Goal: Information Seeking & Learning: Compare options

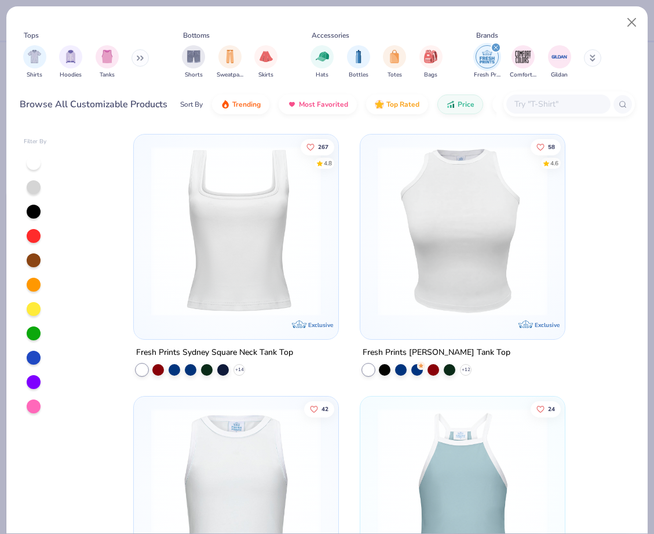
scroll to position [60, 0]
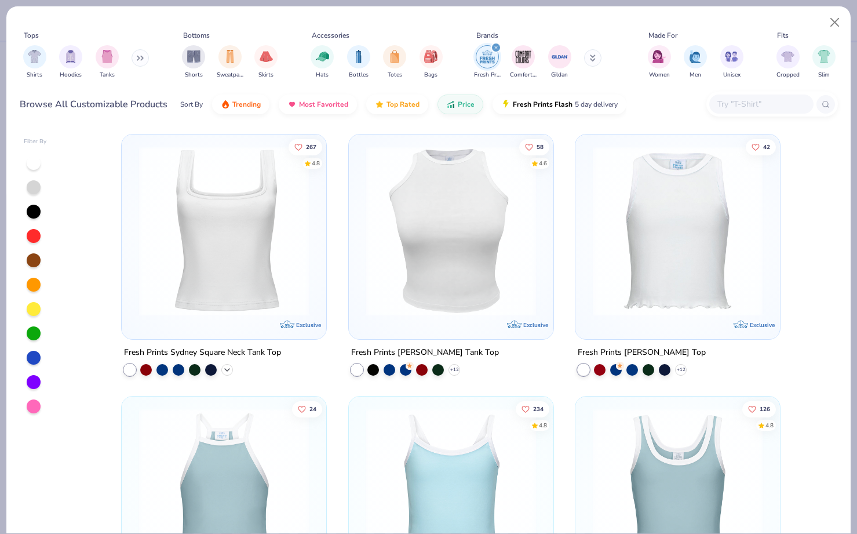
click at [228, 368] on polyline at bounding box center [227, 369] width 5 height 2
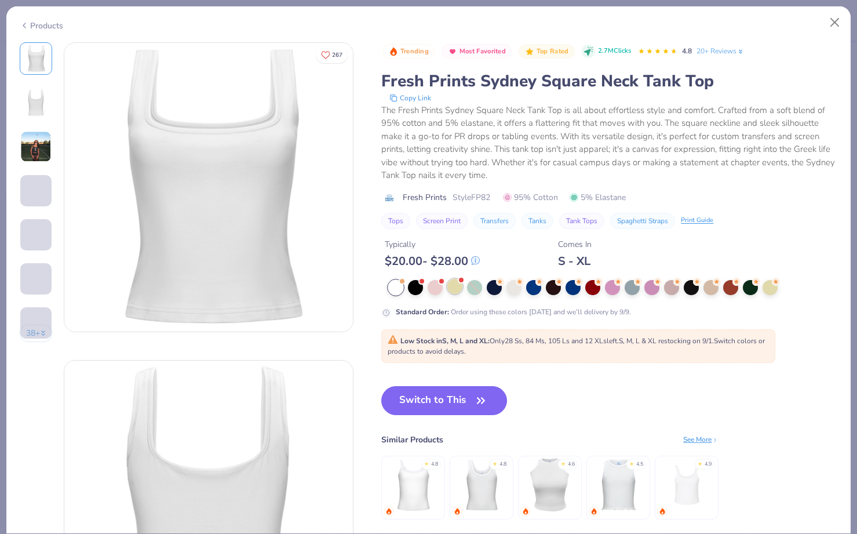
click at [461, 286] on div at bounding box center [454, 286] width 15 height 15
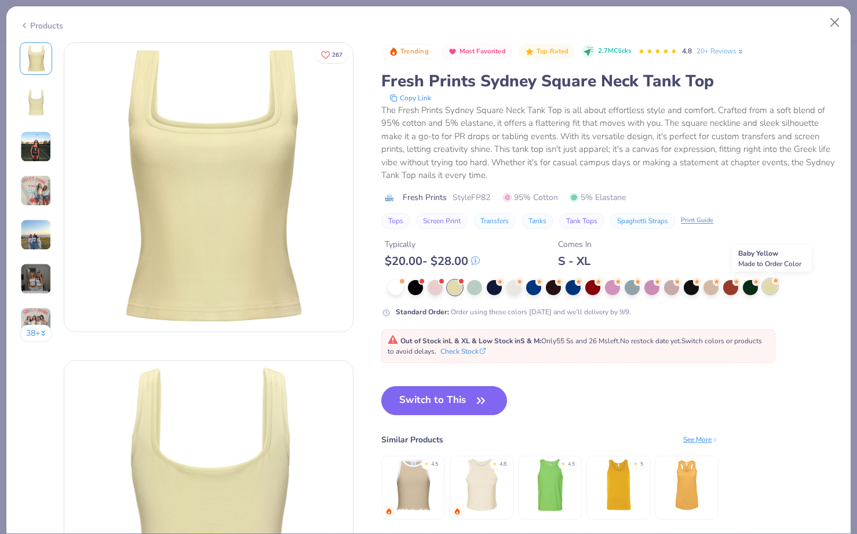
click at [653, 283] on div at bounding box center [769, 286] width 15 height 15
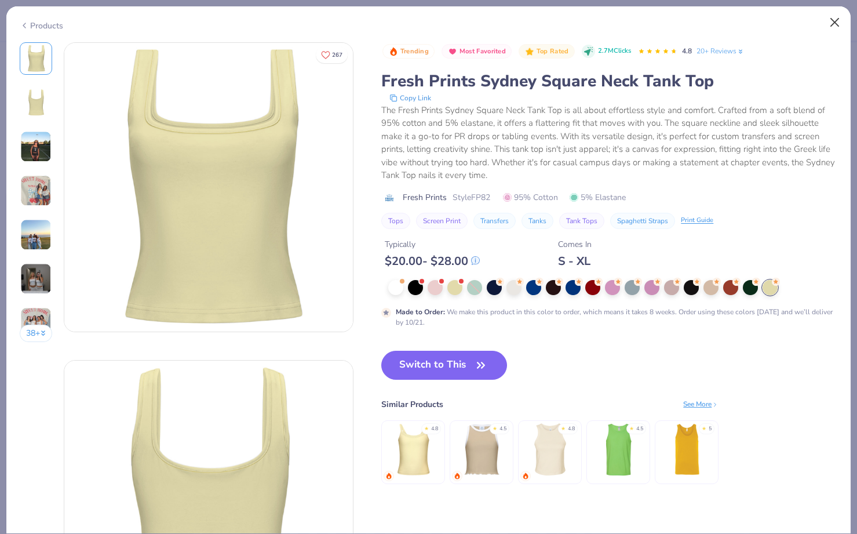
click at [653, 21] on button "Close" at bounding box center [835, 23] width 22 height 22
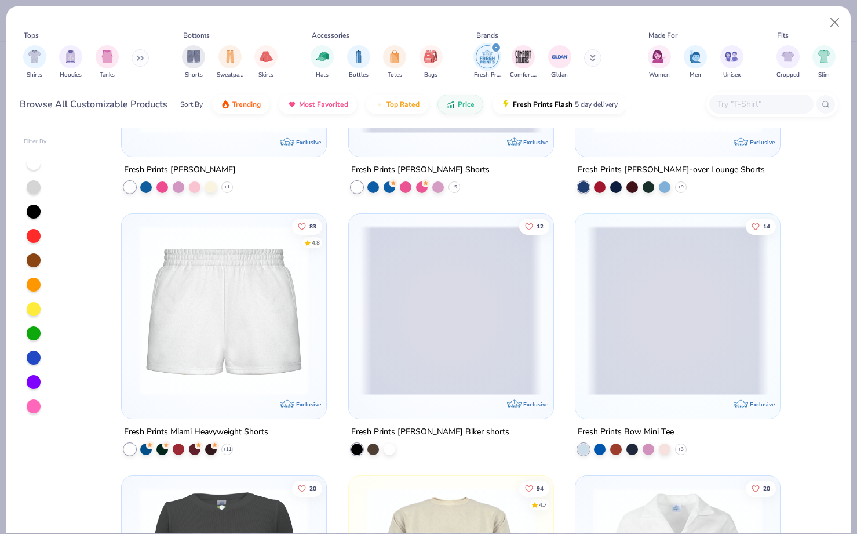
scroll to position [2803, 0]
click at [229, 445] on icon at bounding box center [226, 448] width 9 height 9
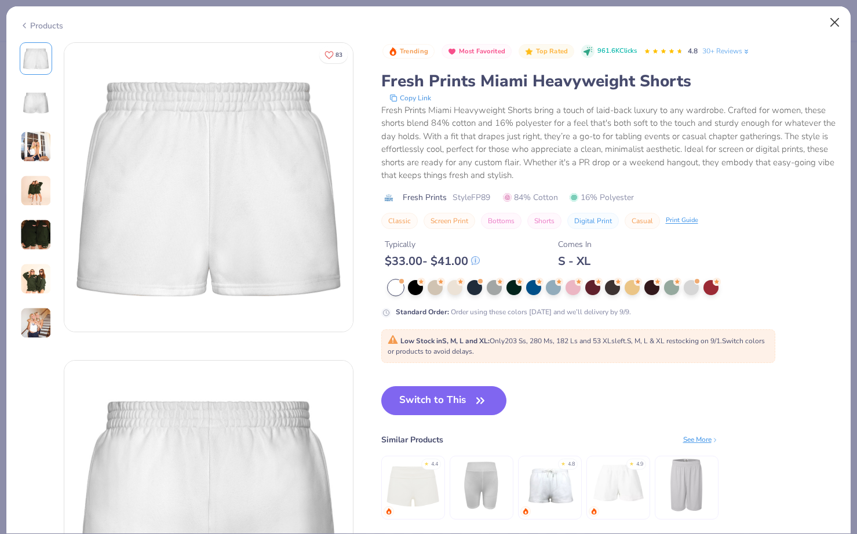
click at [653, 23] on button "Close" at bounding box center [835, 23] width 22 height 22
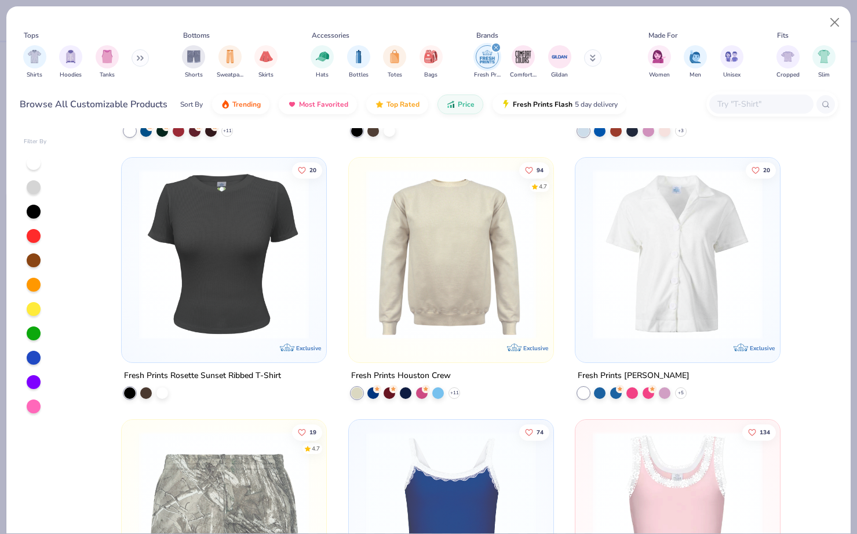
scroll to position [3198, 0]
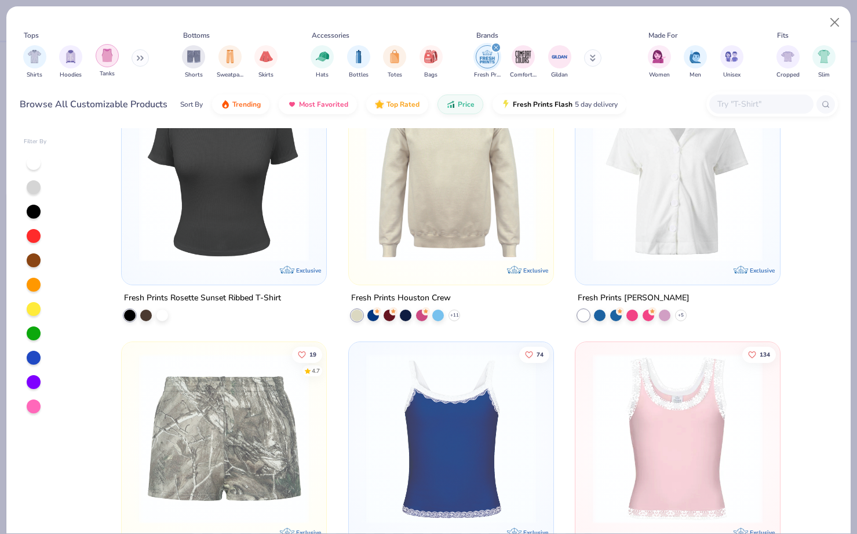
click at [111, 63] on div "filter for Tanks" at bounding box center [107, 55] width 23 height 23
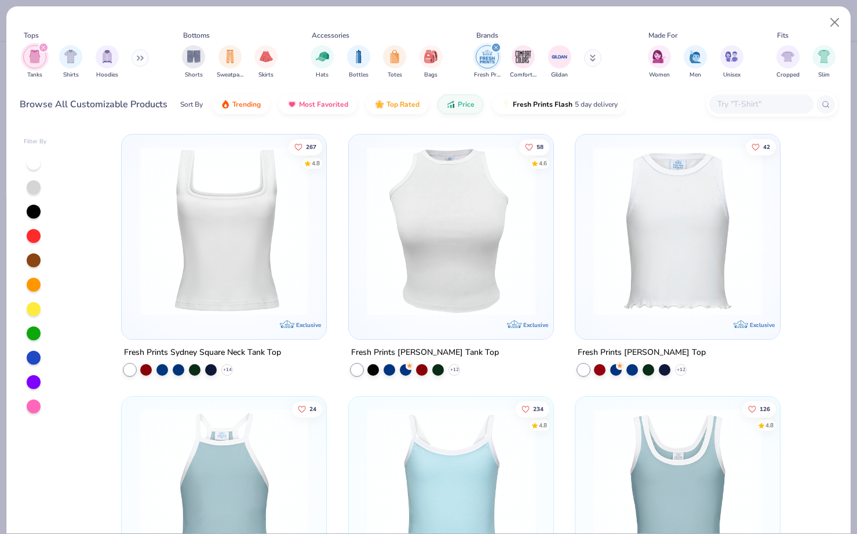
click at [176, 232] on img at bounding box center [223, 231] width 181 height 170
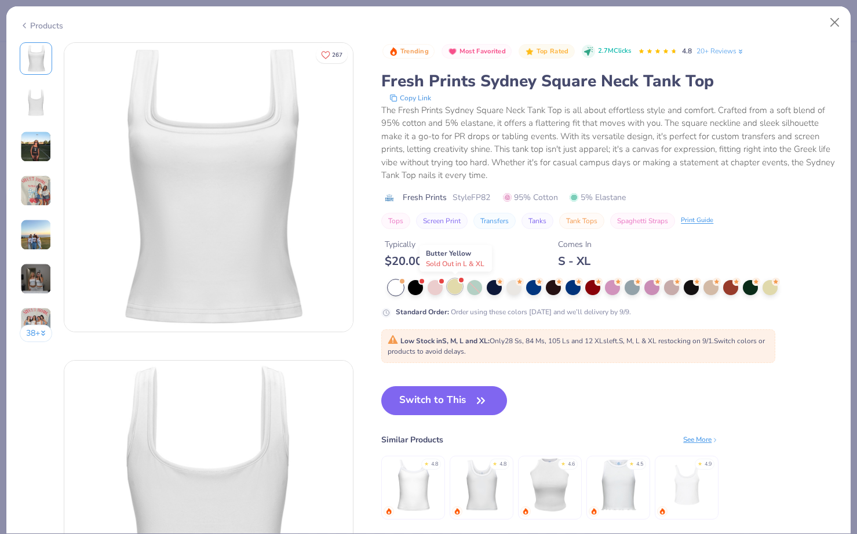
click at [452, 284] on div at bounding box center [454, 286] width 15 height 15
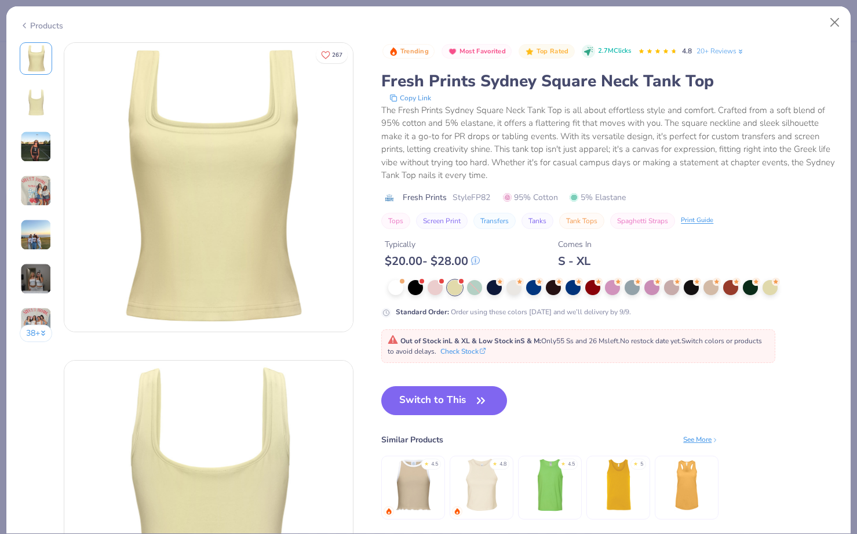
click at [34, 31] on div "Products" at bounding box center [428, 21] width 844 height 30
click at [33, 25] on div "Products" at bounding box center [41, 26] width 43 height 12
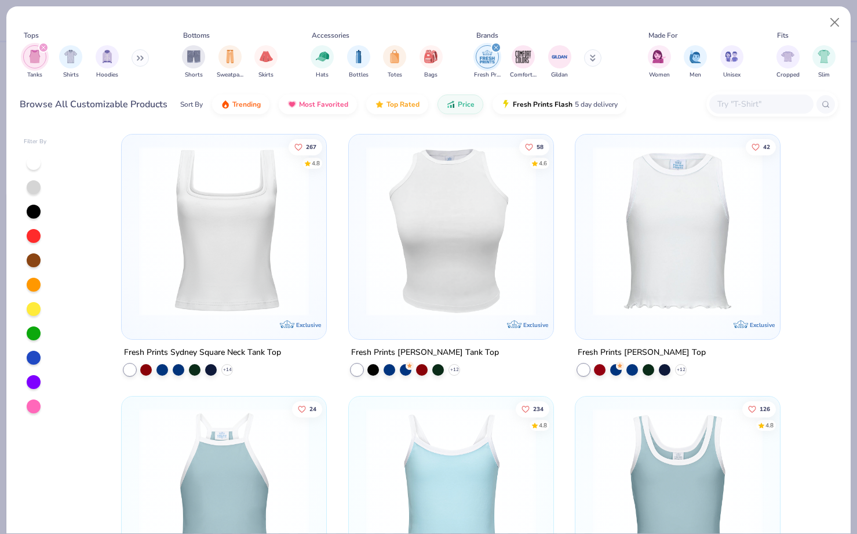
click at [42, 46] on icon "filter for Tanks" at bounding box center [43, 47] width 3 height 3
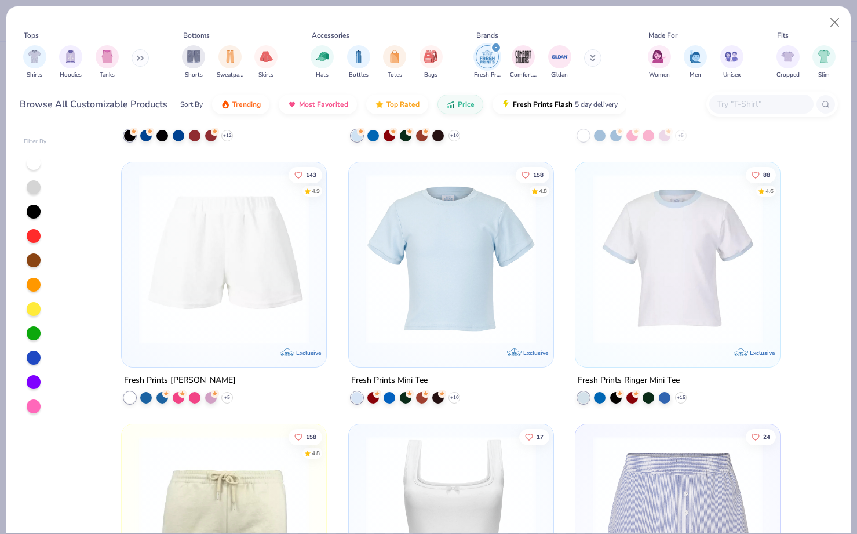
scroll to position [760, 0]
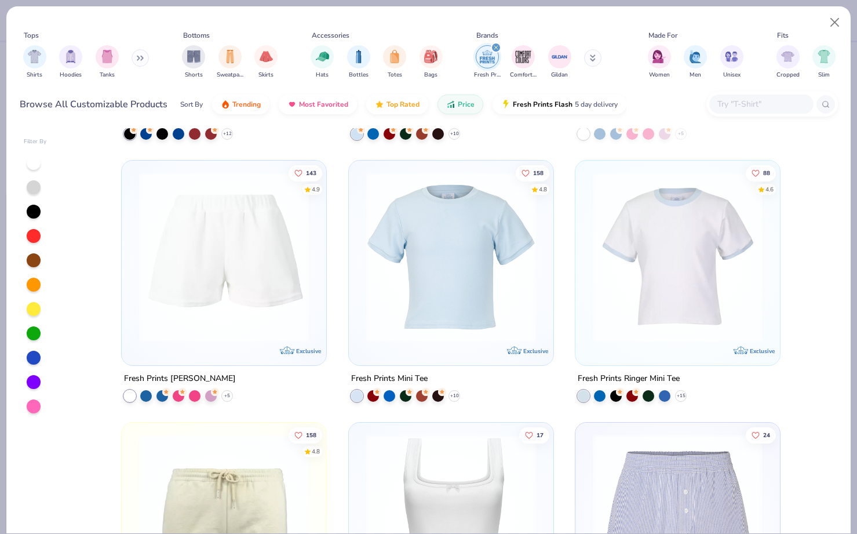
click at [235, 389] on div "Fresh Prints [PERSON_NAME] + 5" at bounding box center [224, 386] width 206 height 30
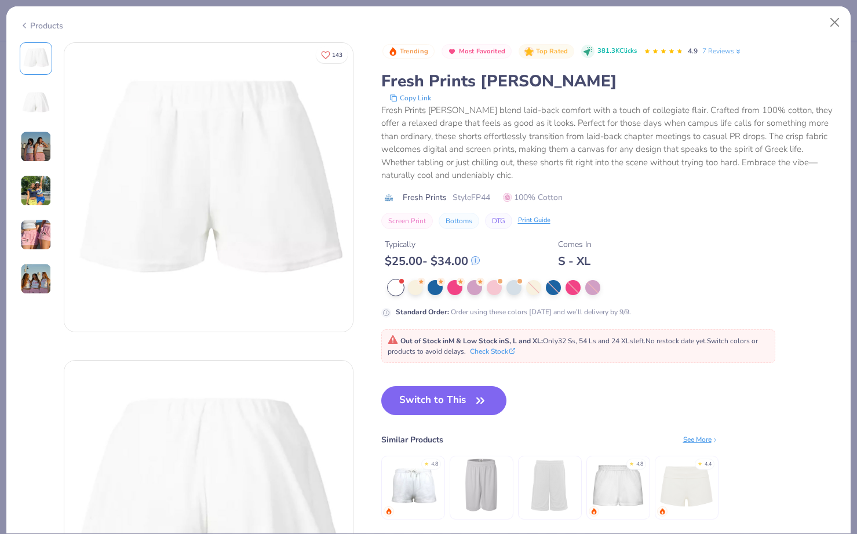
click at [44, 19] on div "Products" at bounding box center [428, 21] width 844 height 30
click at [47, 26] on div "Products" at bounding box center [41, 26] width 43 height 12
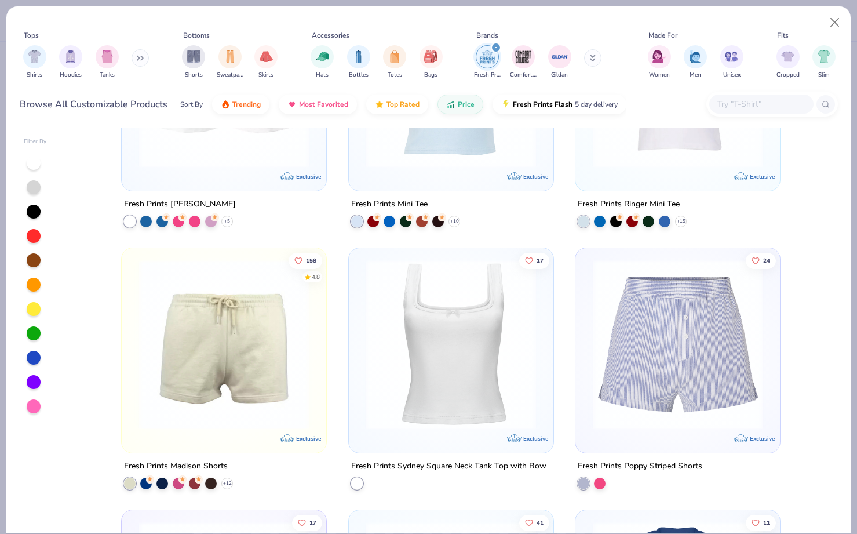
scroll to position [955, 0]
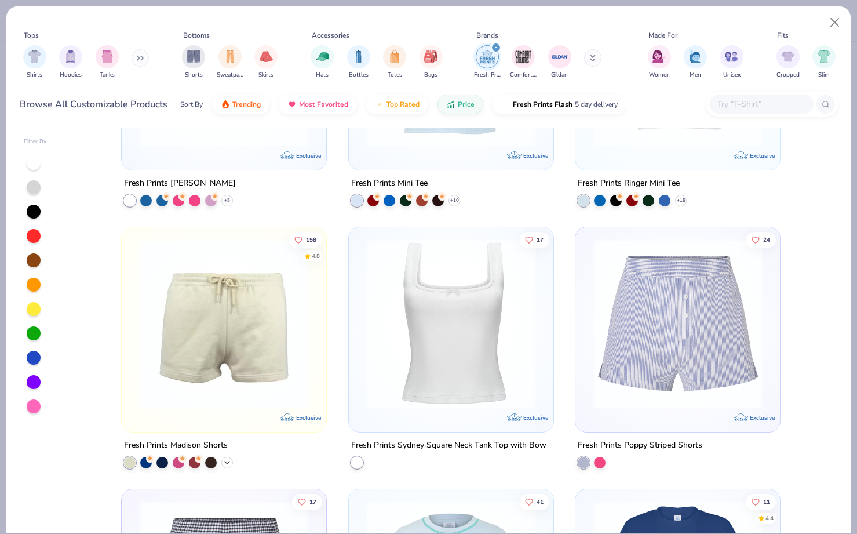
click at [224, 459] on icon at bounding box center [226, 462] width 9 height 9
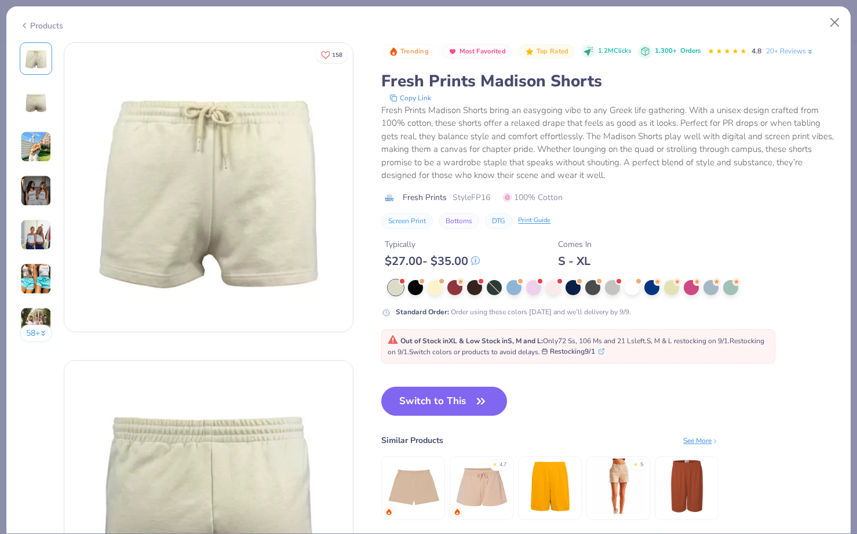
click at [55, 26] on div "Products" at bounding box center [41, 26] width 43 height 12
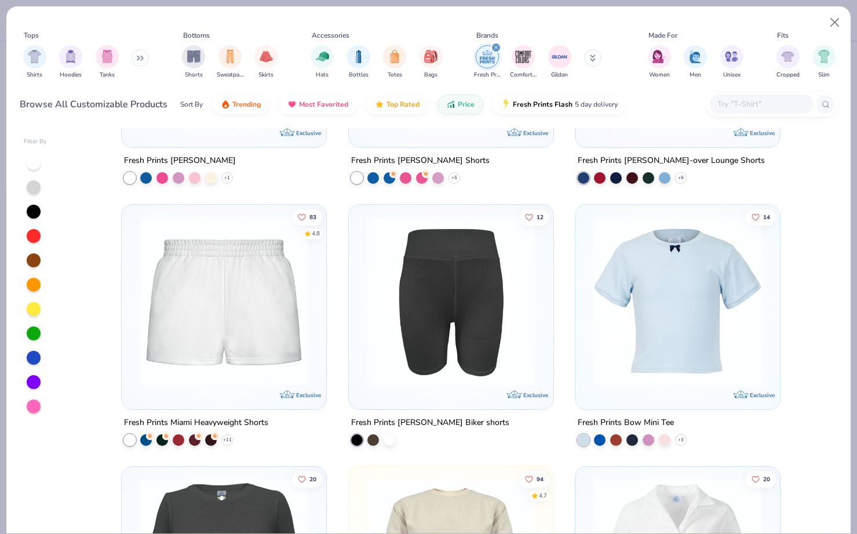
scroll to position [2813, 0]
click at [72, 68] on div "Hoodies" at bounding box center [70, 61] width 23 height 34
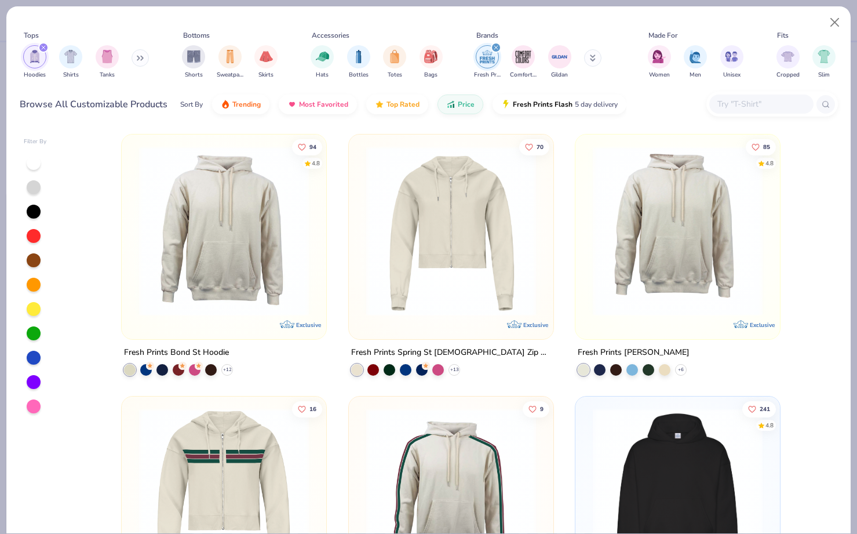
click at [623, 259] on img at bounding box center [677, 231] width 181 height 170
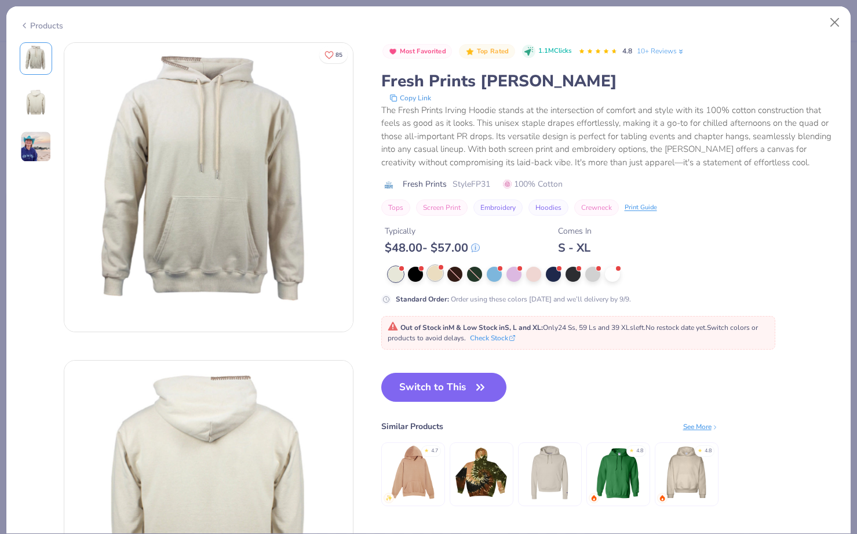
click at [434, 271] on div at bounding box center [435, 272] width 15 height 15
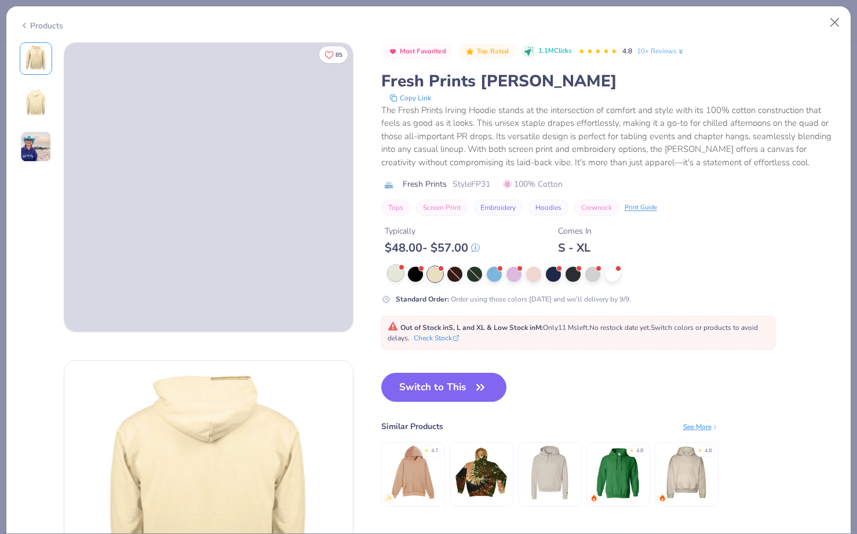
click at [395, 272] on div at bounding box center [395, 272] width 15 height 15
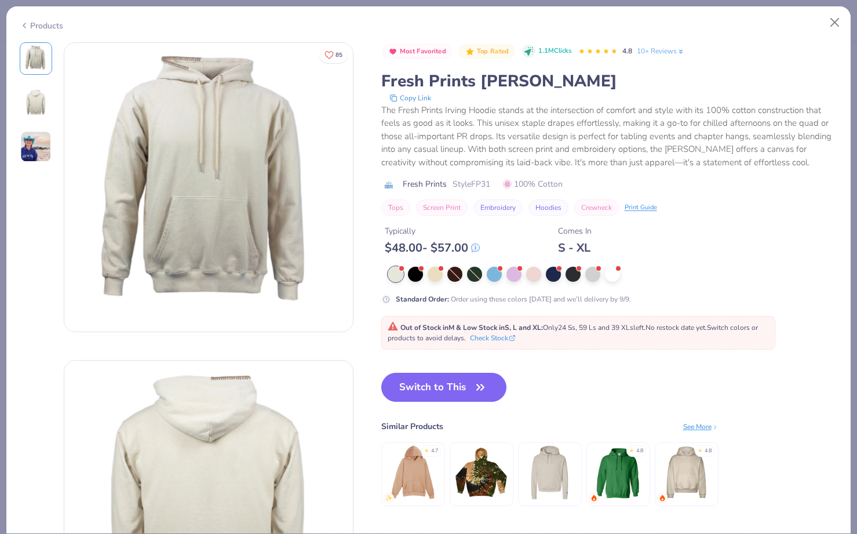
click at [29, 20] on div "Products" at bounding box center [41, 26] width 43 height 12
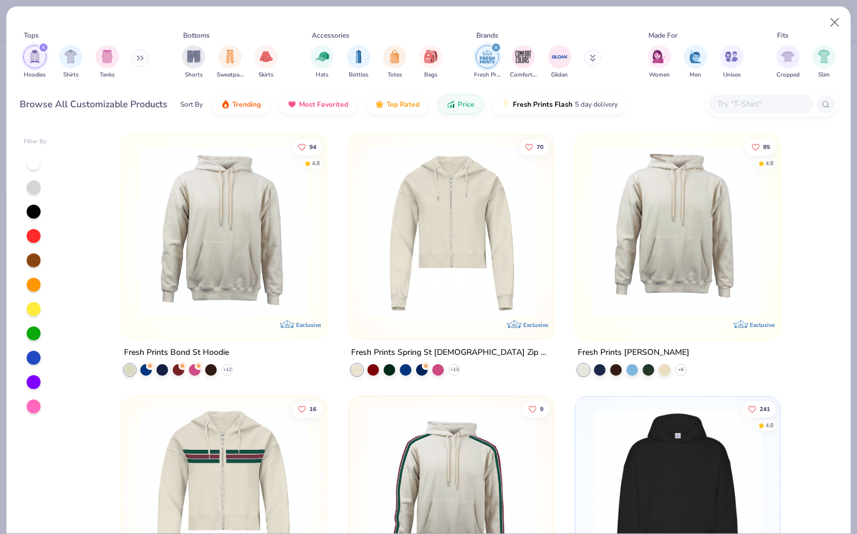
click at [225, 199] on img at bounding box center [223, 231] width 181 height 170
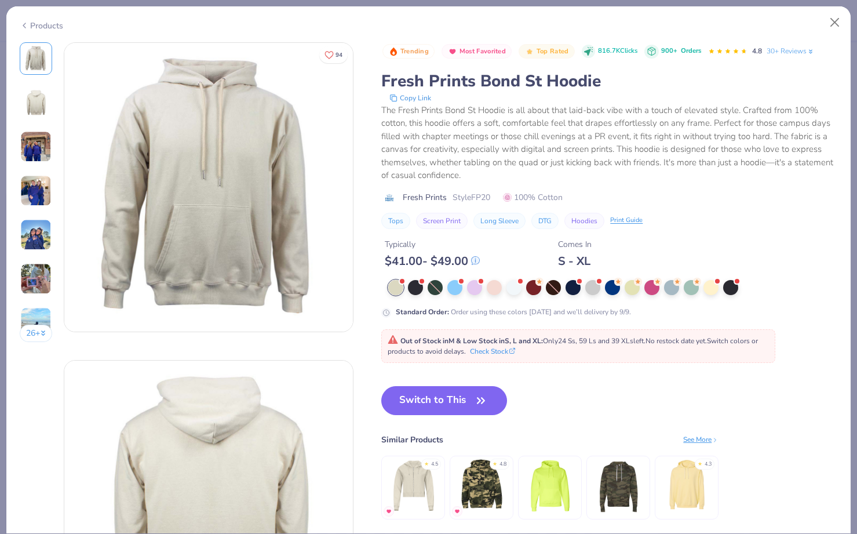
click at [35, 25] on div "Products" at bounding box center [41, 26] width 43 height 12
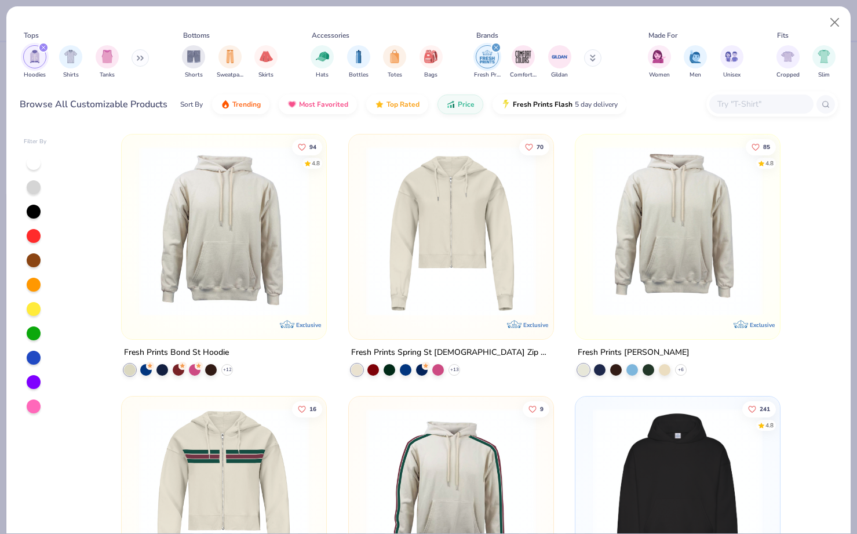
click at [499, 48] on div "filter for Fresh Prints" at bounding box center [496, 47] width 10 height 10
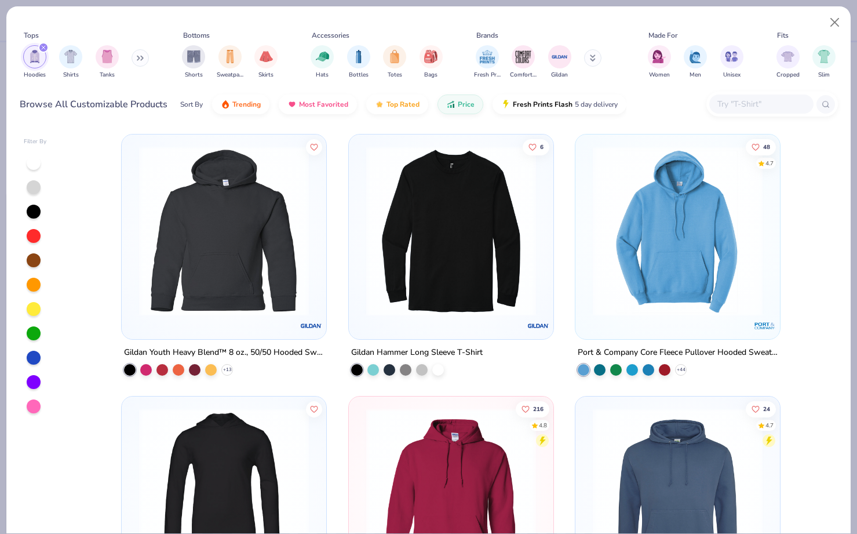
click at [32, 302] on div at bounding box center [34, 309] width 14 height 14
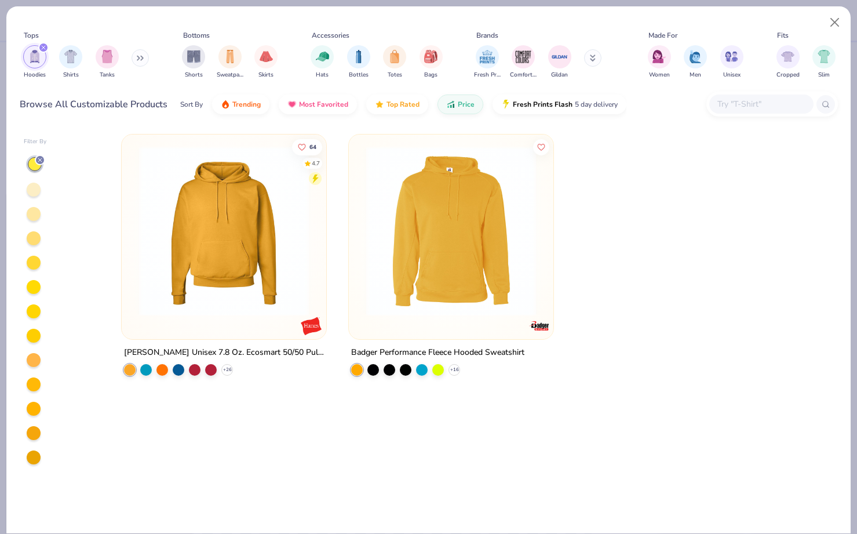
click at [41, 160] on line at bounding box center [39, 159] width 3 height 3
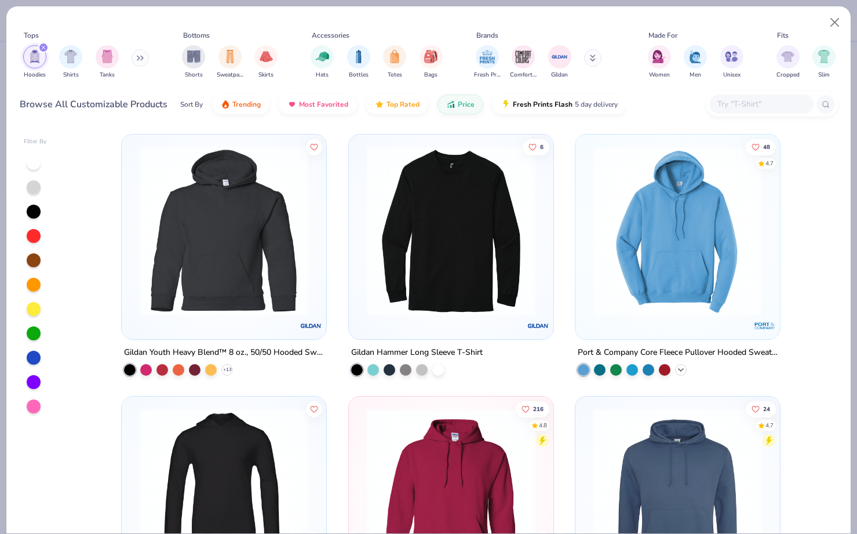
click at [653, 369] on icon at bounding box center [680, 369] width 9 height 9
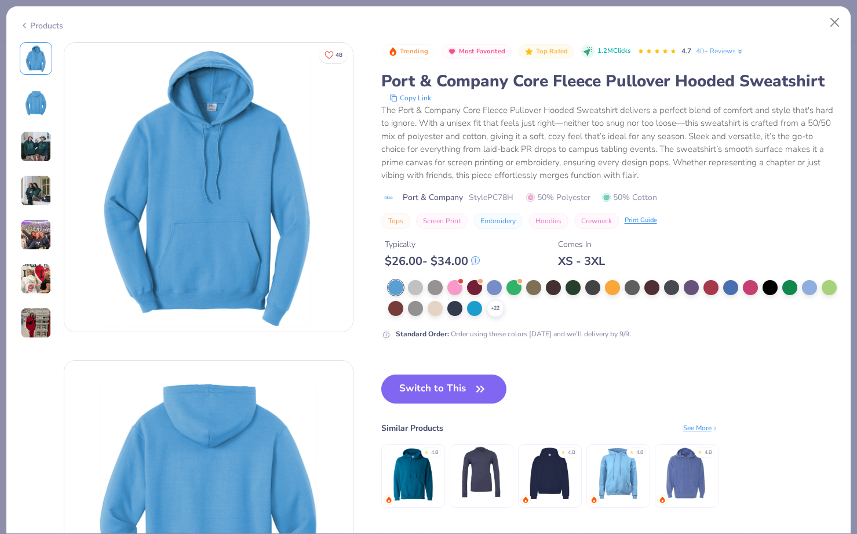
click at [49, 20] on div "Products" at bounding box center [41, 26] width 43 height 12
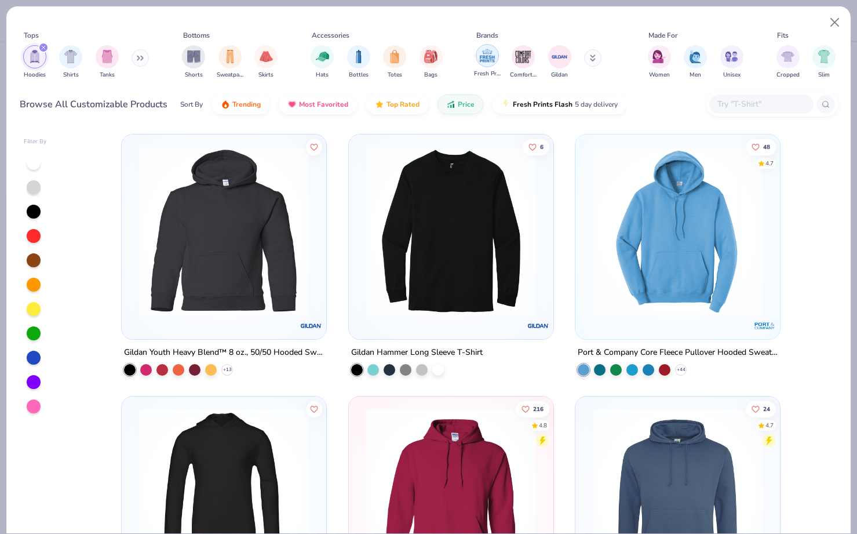
click at [489, 54] on img "filter for Fresh Prints" at bounding box center [487, 55] width 17 height 17
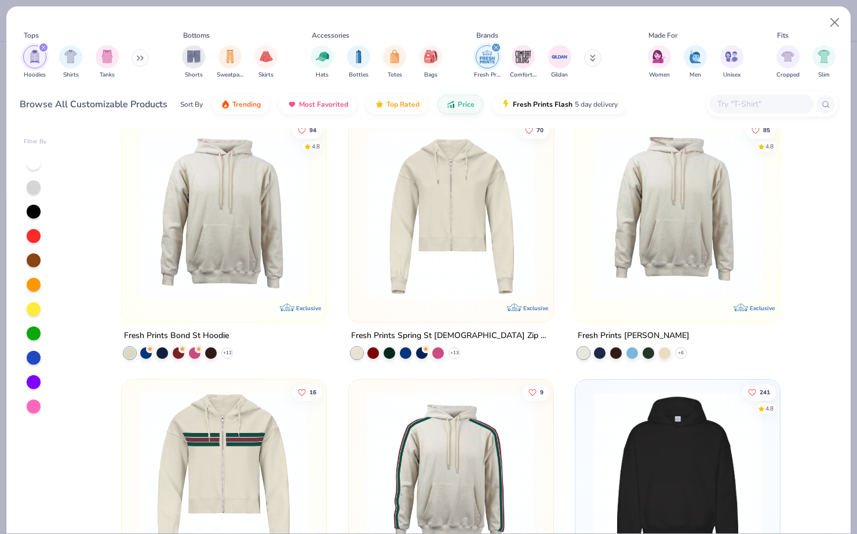
scroll to position [16, 0]
click at [234, 225] on img at bounding box center [223, 215] width 181 height 170
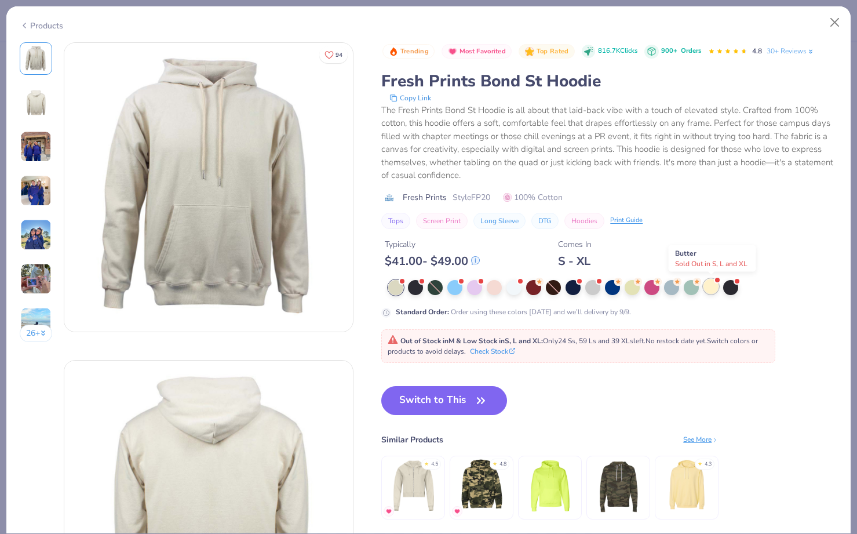
click at [653, 286] on div at bounding box center [710, 286] width 15 height 15
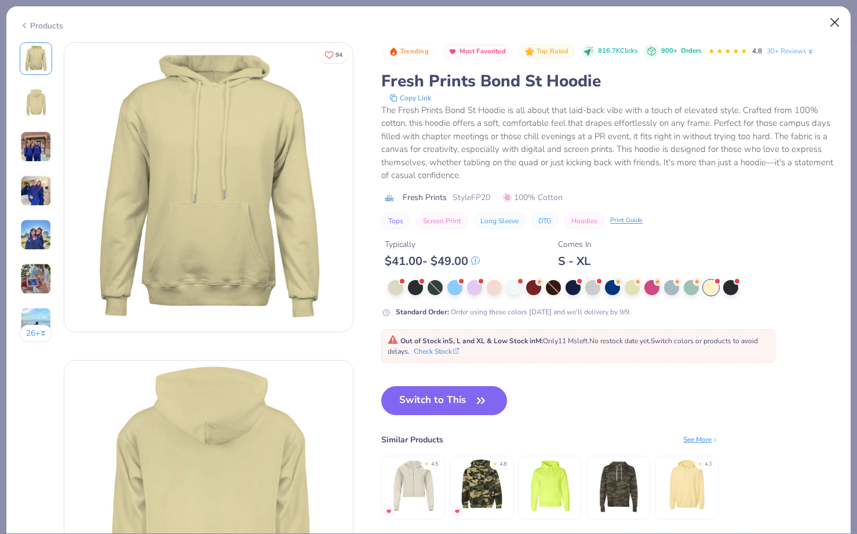
click at [653, 17] on button "Close" at bounding box center [835, 23] width 22 height 22
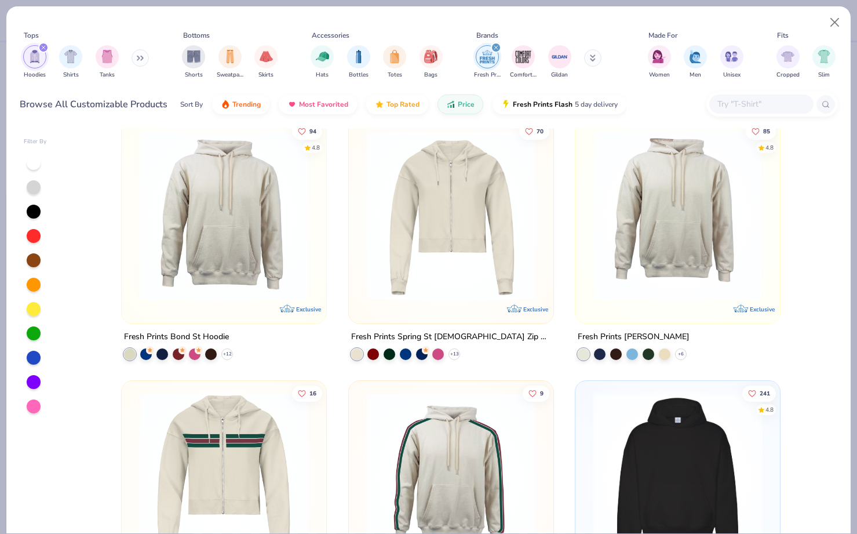
click at [45, 48] on icon "filter for Hoodies" at bounding box center [43, 47] width 5 height 5
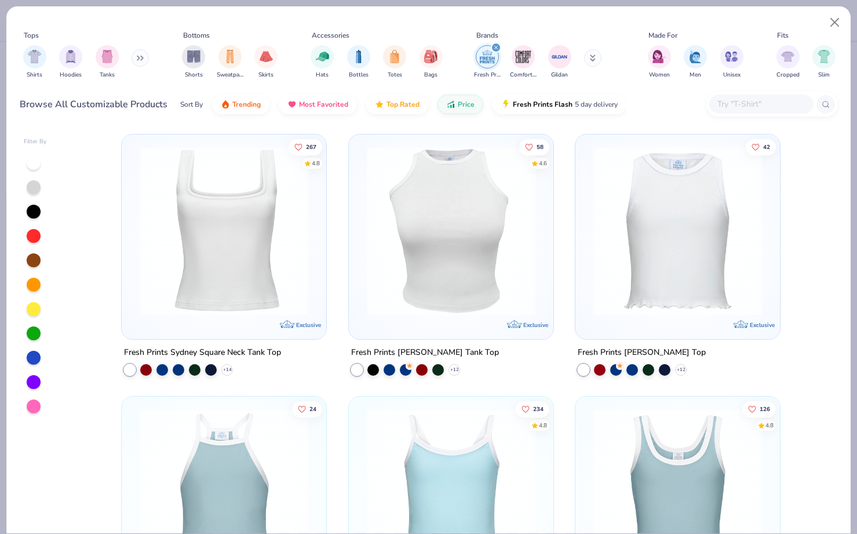
click at [163, 262] on img at bounding box center [223, 231] width 181 height 170
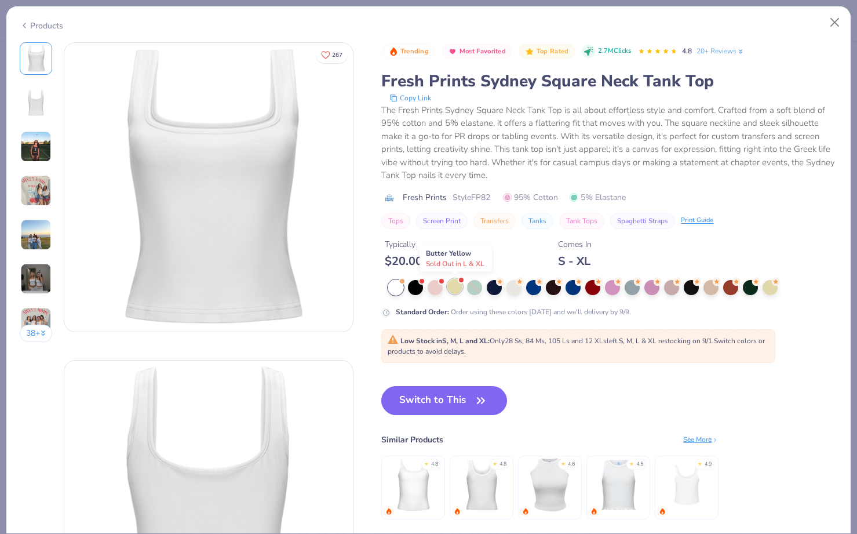
click at [448, 287] on div at bounding box center [454, 286] width 15 height 15
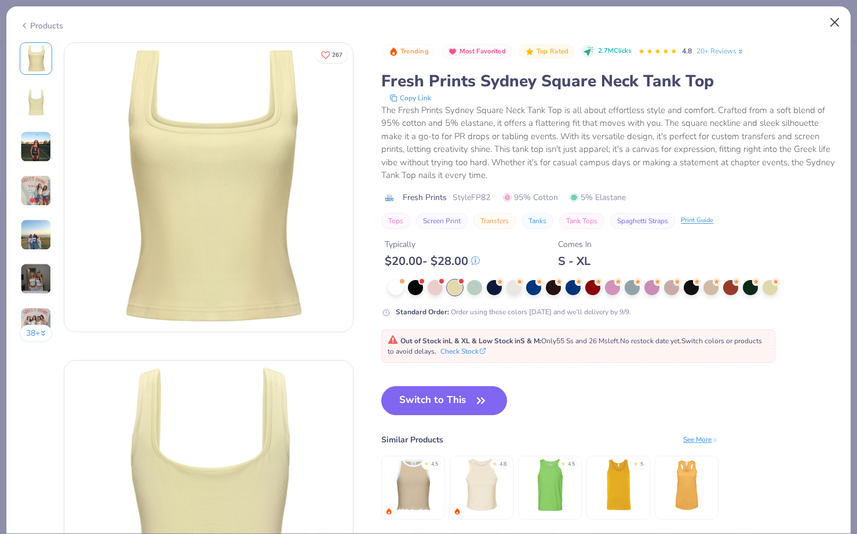
click at [653, 24] on button "Close" at bounding box center [835, 23] width 22 height 22
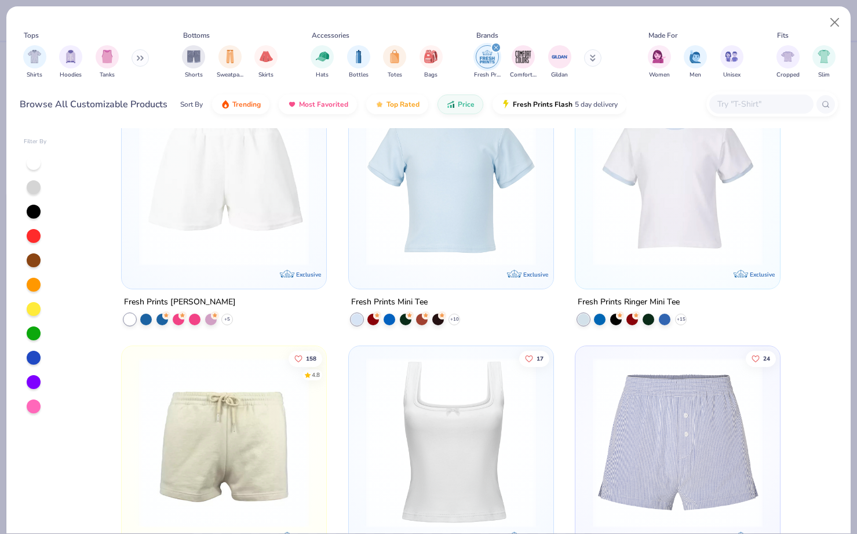
scroll to position [987, 0]
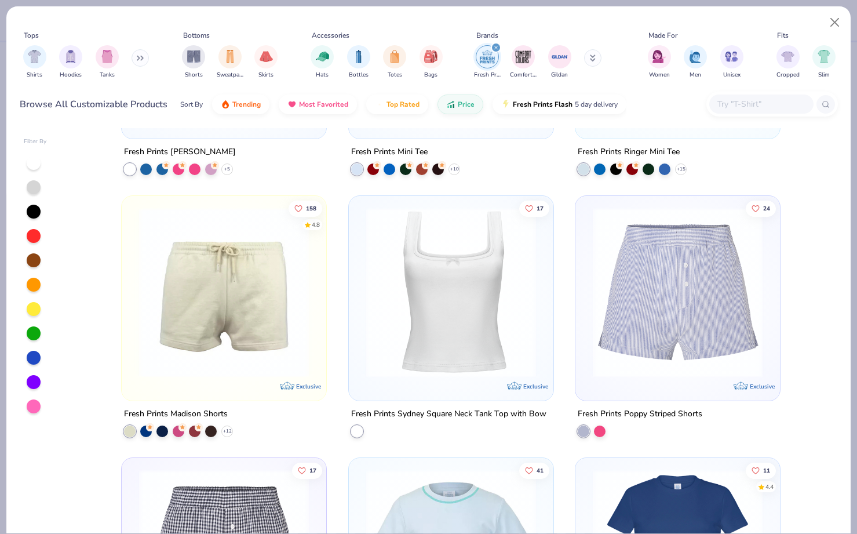
click at [206, 278] on img at bounding box center [223, 292] width 181 height 170
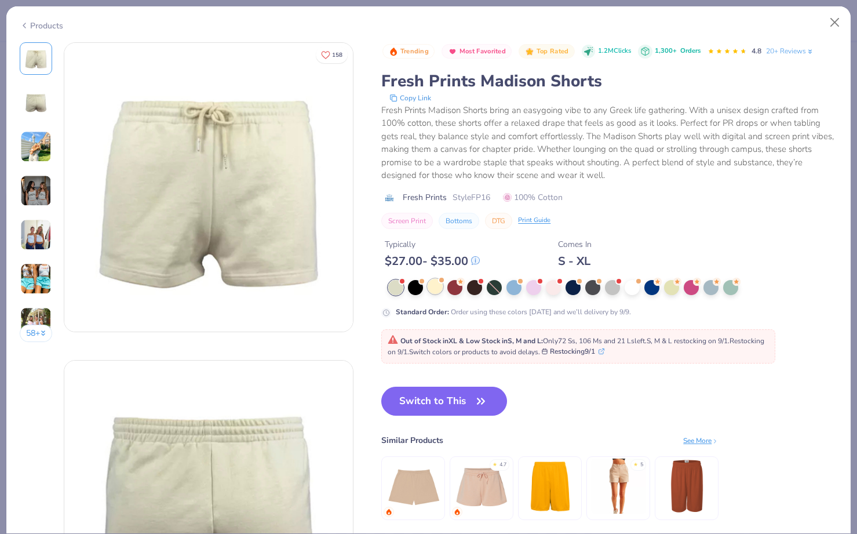
click at [437, 286] on div at bounding box center [435, 286] width 15 height 15
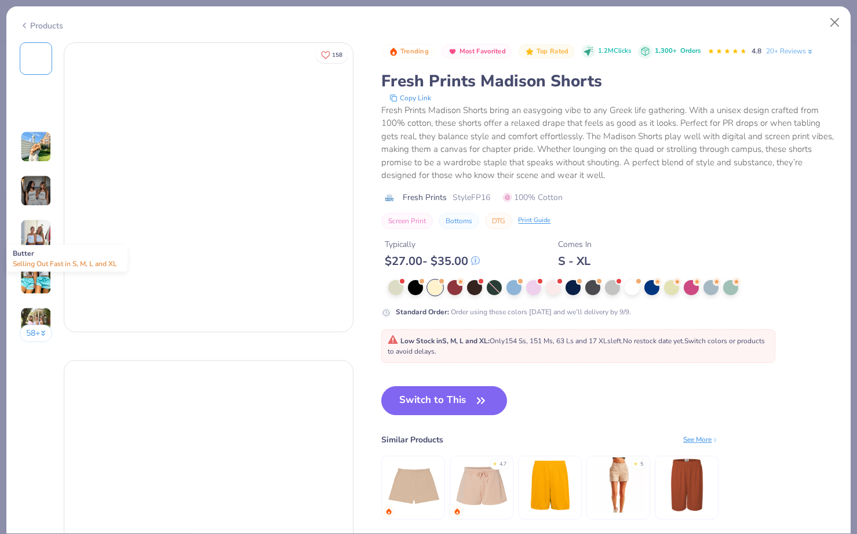
type textarea "x"
